Goal: Task Accomplishment & Management: Manage account settings

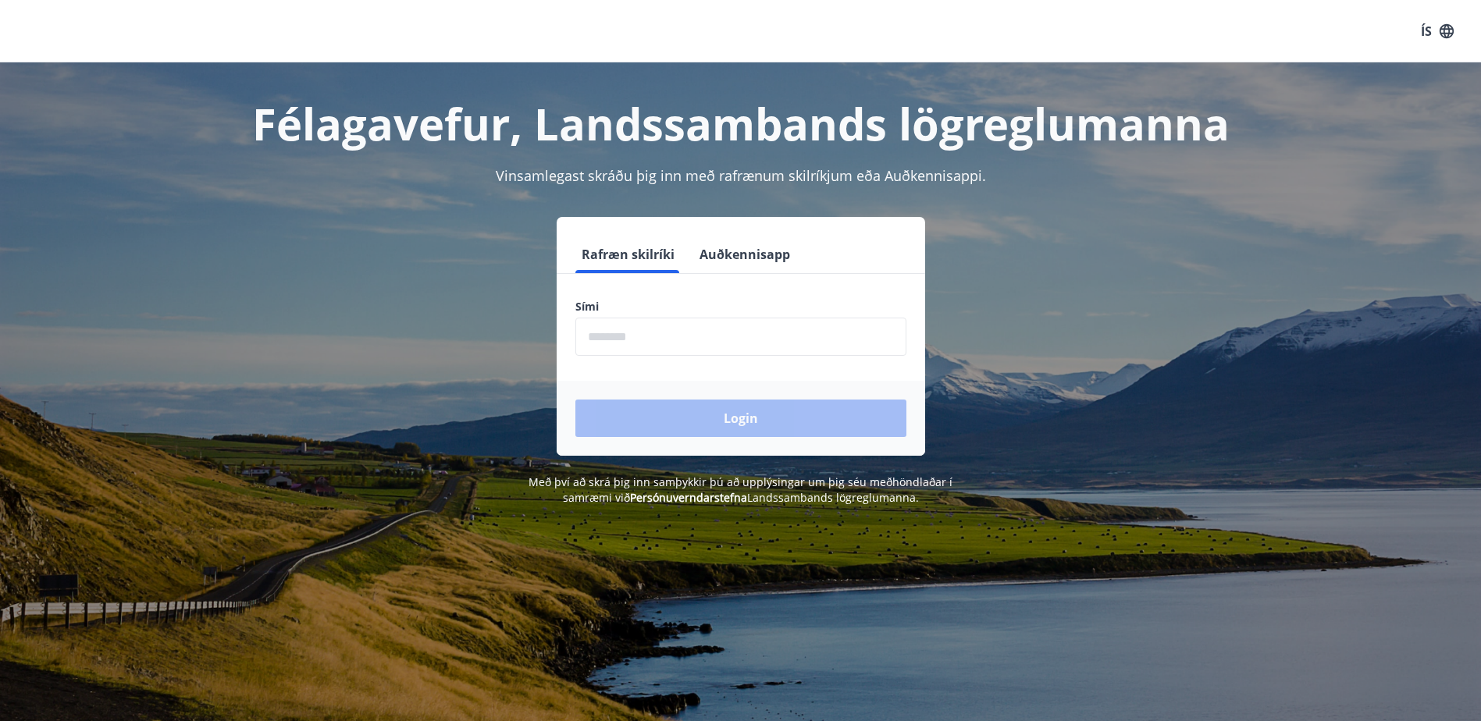
drag, startPoint x: 606, startPoint y: 325, endPoint x: 610, endPoint y: 340, distance: 15.3
click at [609, 330] on input "phone" at bounding box center [740, 337] width 331 height 38
type input "********"
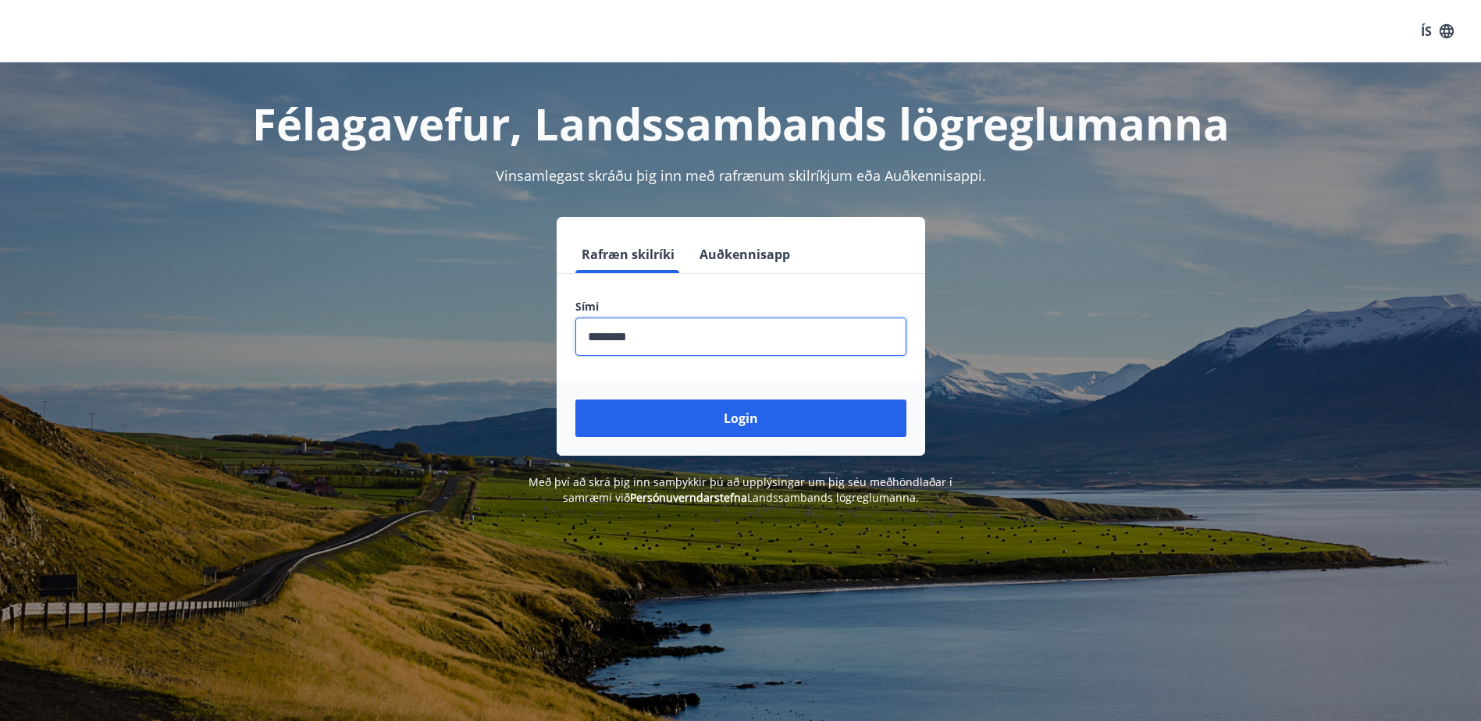
click at [678, 421] on button "Login" at bounding box center [740, 418] width 331 height 37
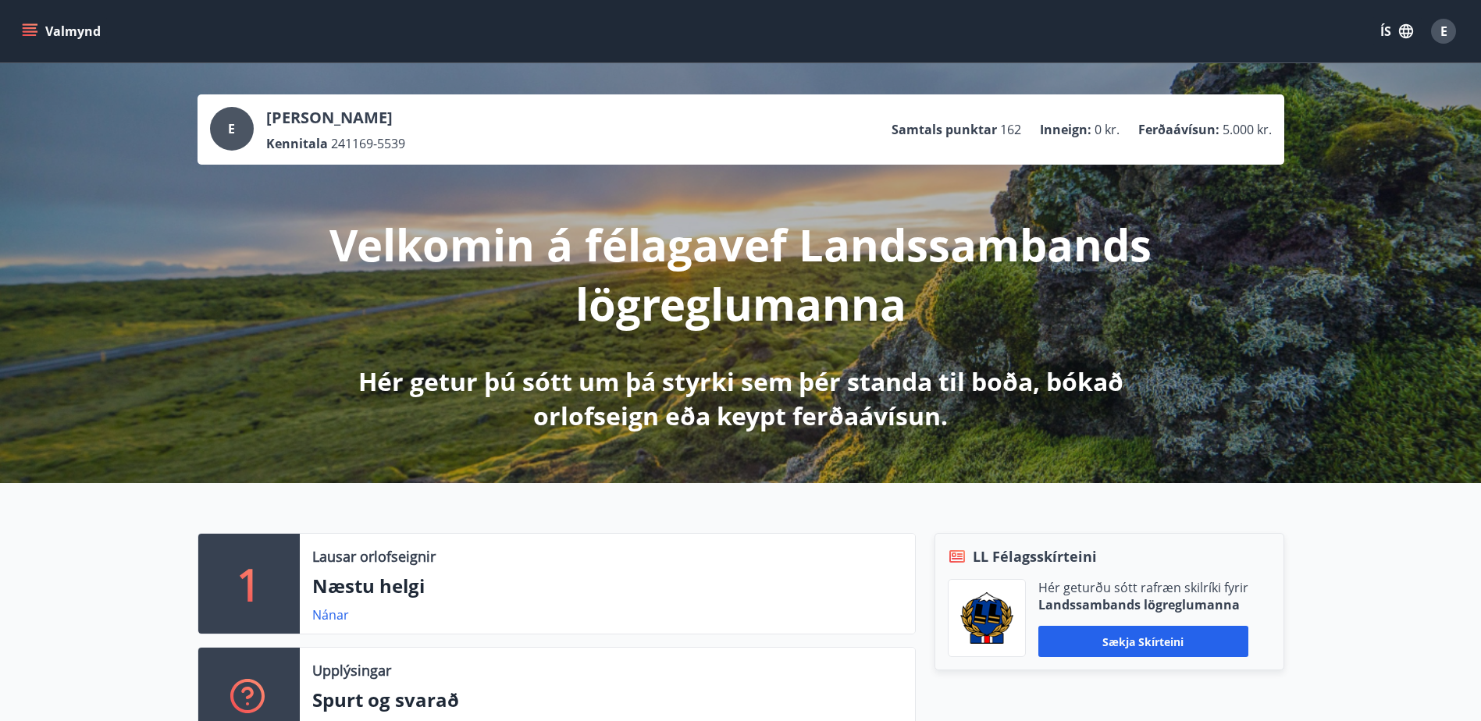
click at [23, 27] on icon "menu" at bounding box center [30, 31] width 16 height 16
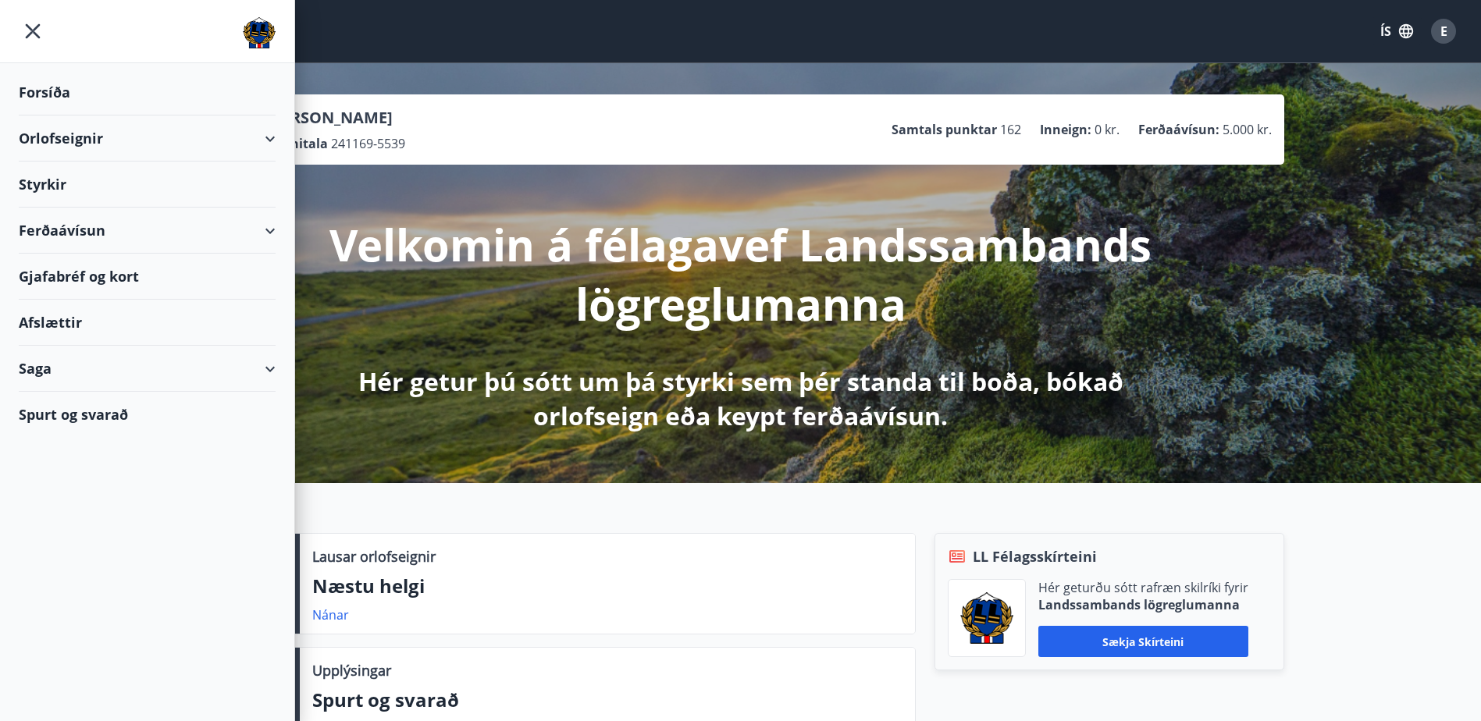
click at [59, 270] on div "Gjafabréf og kort" at bounding box center [147, 277] width 257 height 46
